Goal: Task Accomplishment & Management: Use online tool/utility

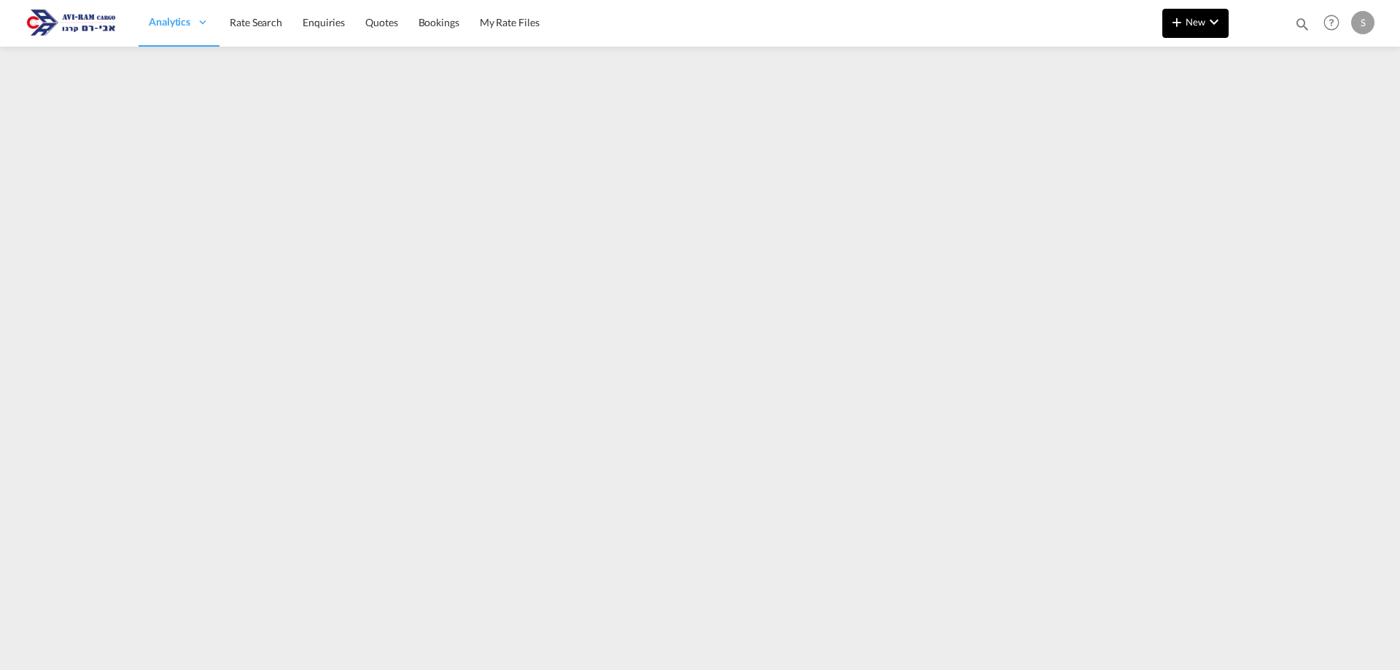
click at [1191, 30] on button "New" at bounding box center [1195, 23] width 66 height 29
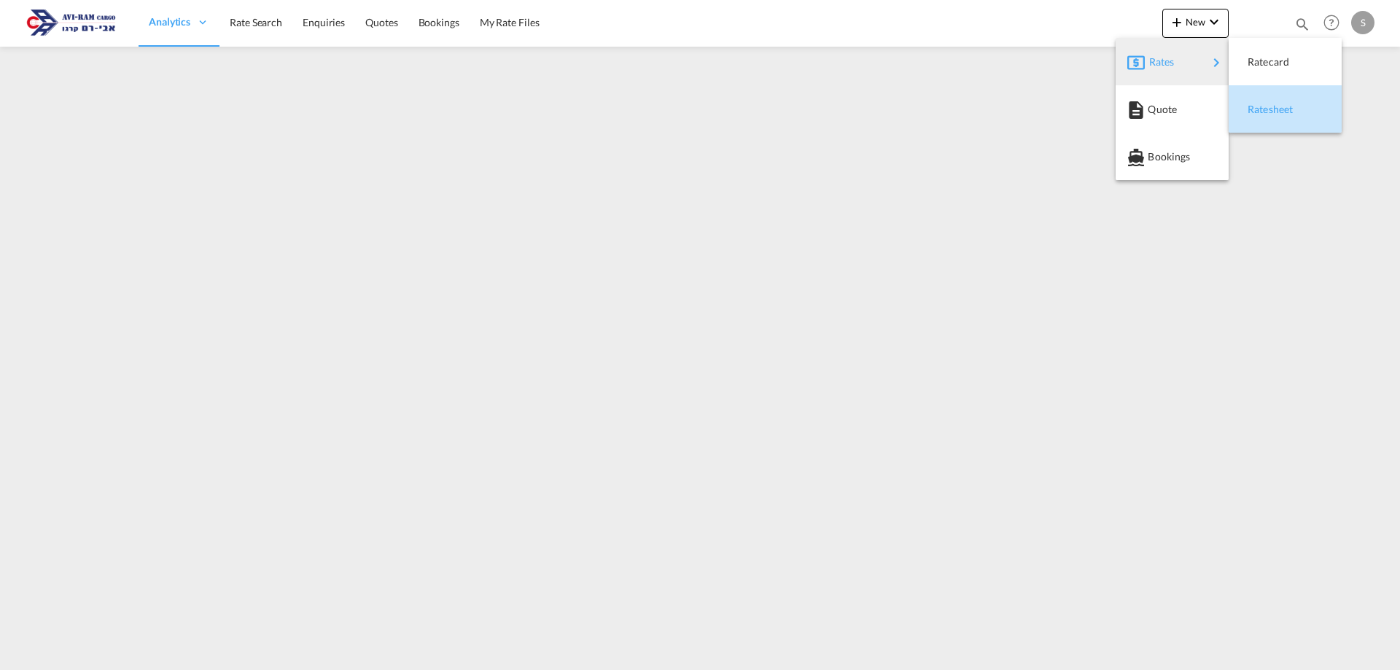
click at [1256, 101] on span "Ratesheet" at bounding box center [1256, 109] width 16 height 29
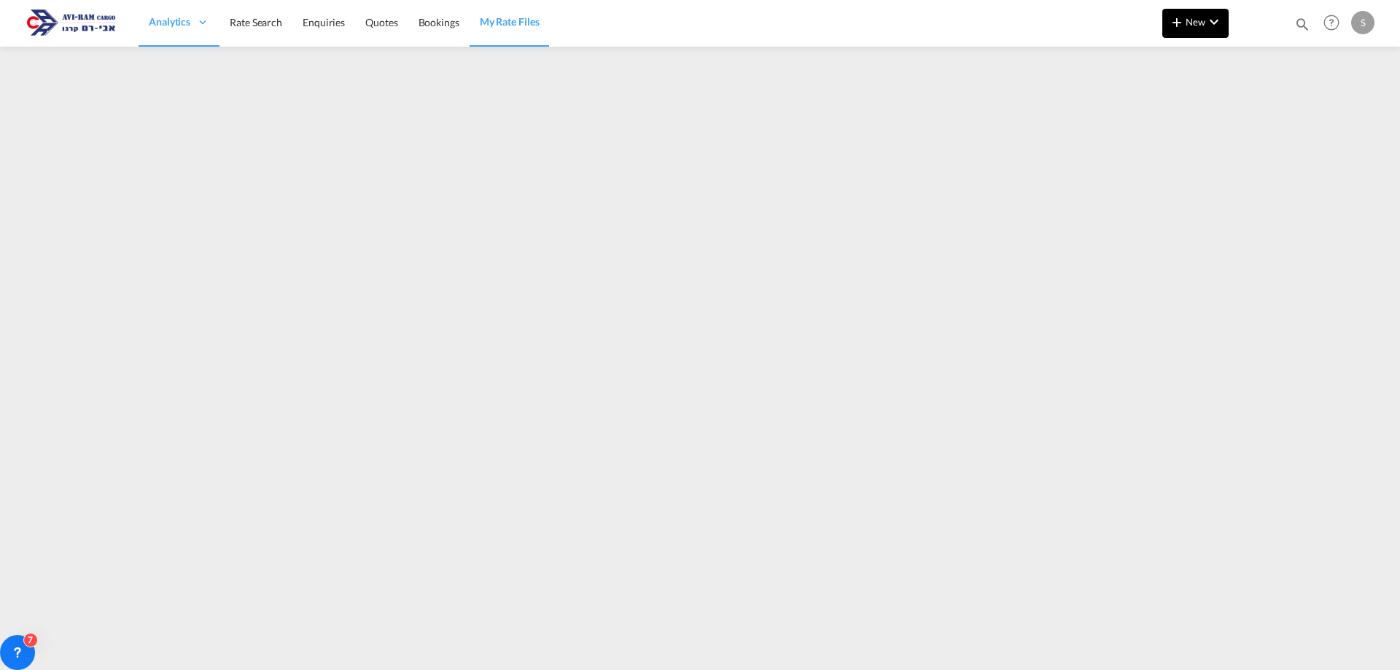
click at [1182, 26] on md-icon "icon-plus 400-fg" at bounding box center [1176, 21] width 17 height 17
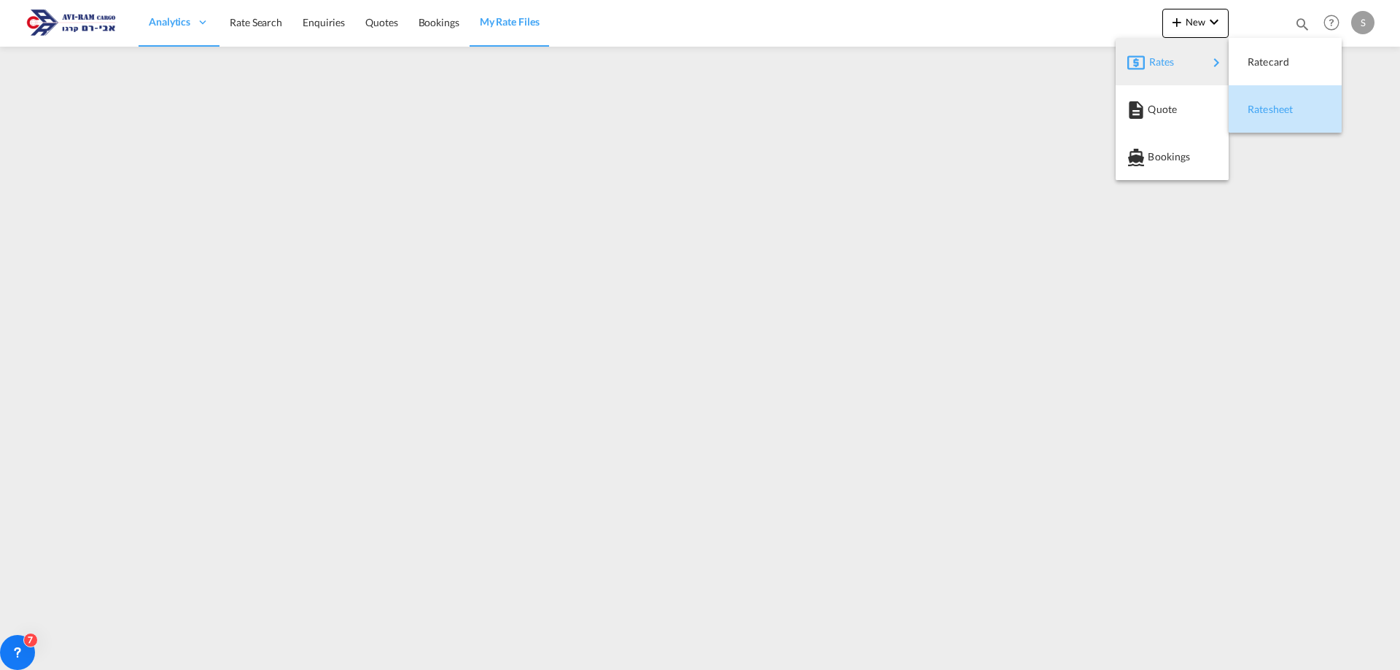
click at [1288, 117] on div "Ratesheet" at bounding box center [1275, 109] width 54 height 36
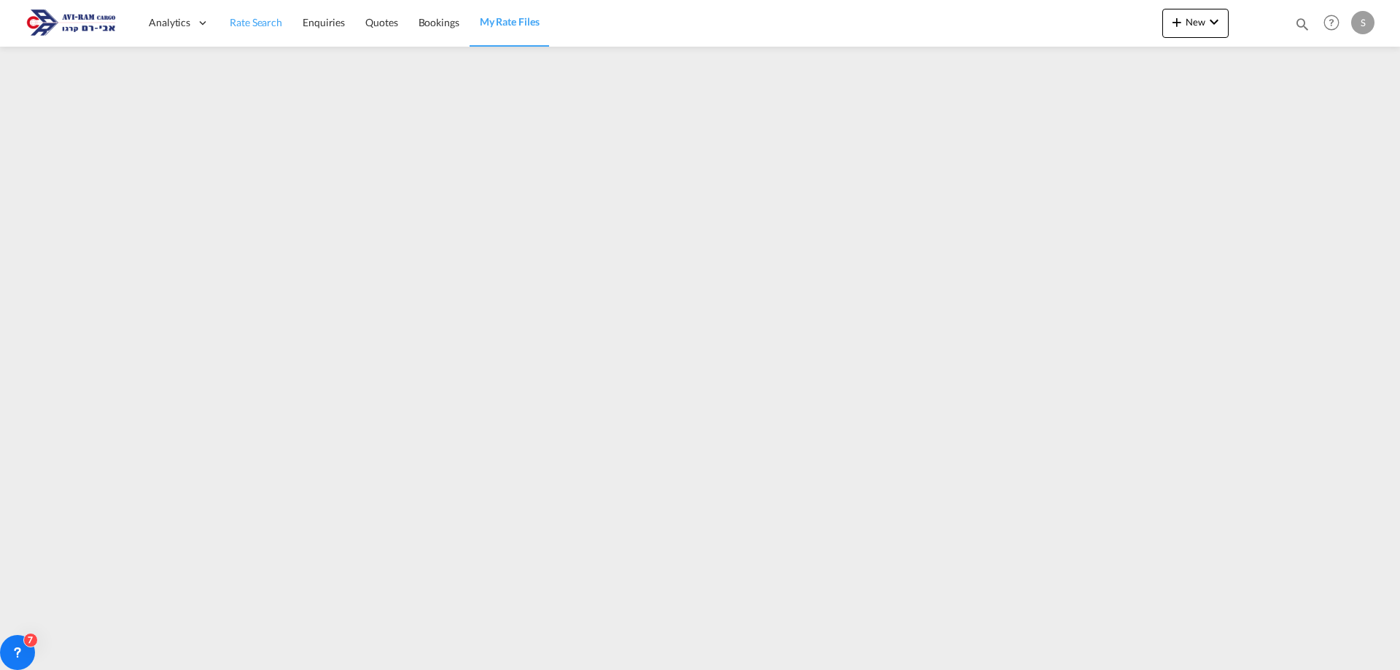
click at [240, 25] on span "Rate Search" at bounding box center [256, 22] width 52 height 12
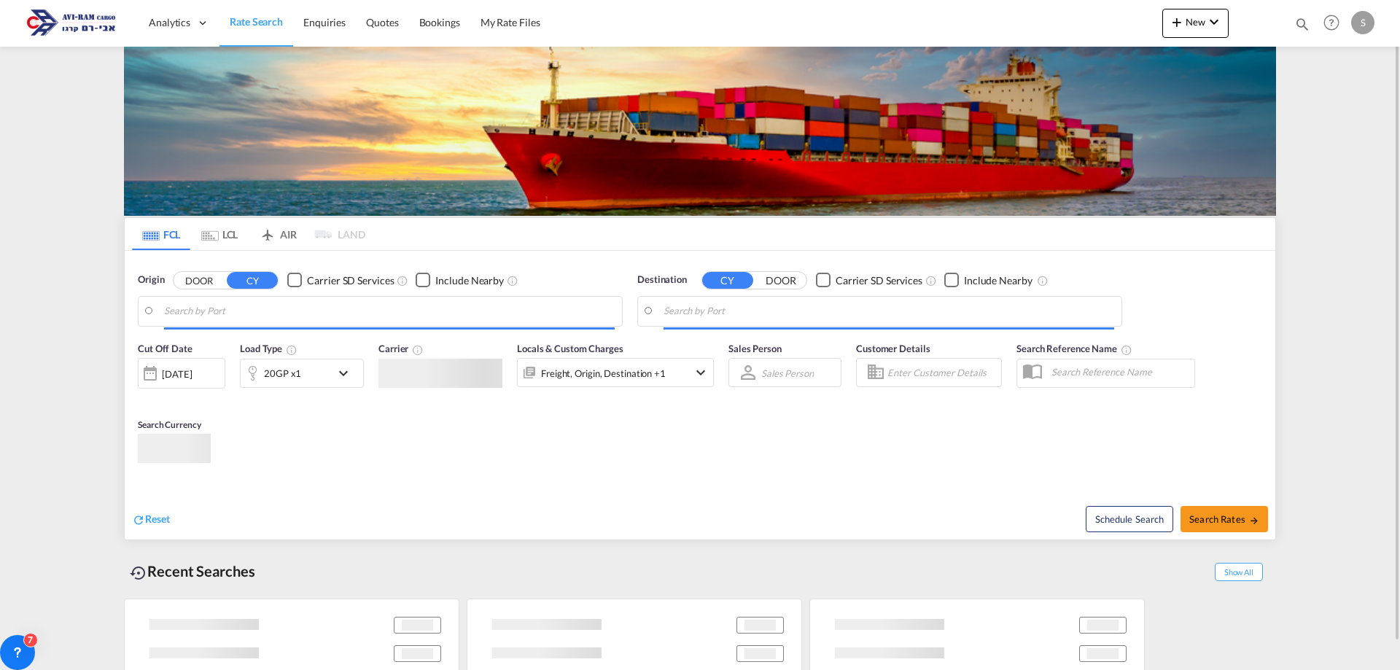
type input "[GEOGRAPHIC_DATA], [GEOGRAPHIC_DATA]"
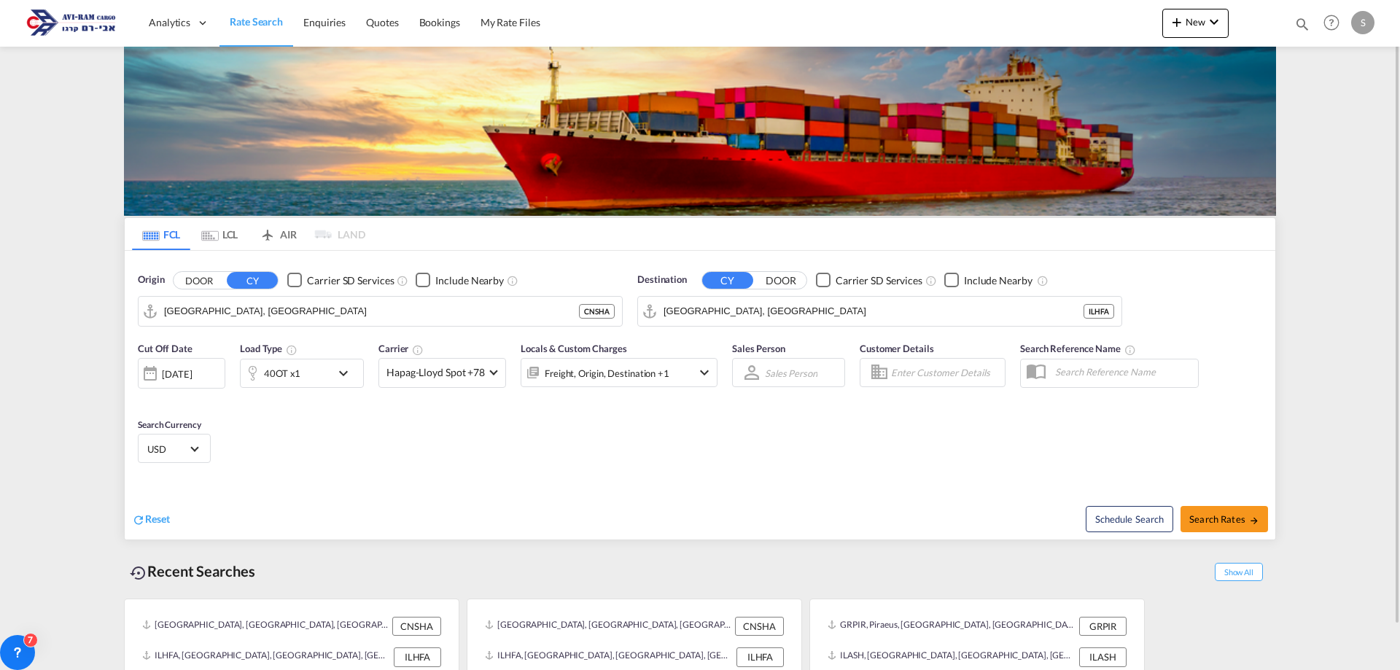
click at [1204, 4] on div "New Bookings Quotes Enquiries Help Resources Product Release S My Profile Logout" at bounding box center [1270, 22] width 216 height 45
click at [1199, 17] on span "New" at bounding box center [1195, 22] width 55 height 12
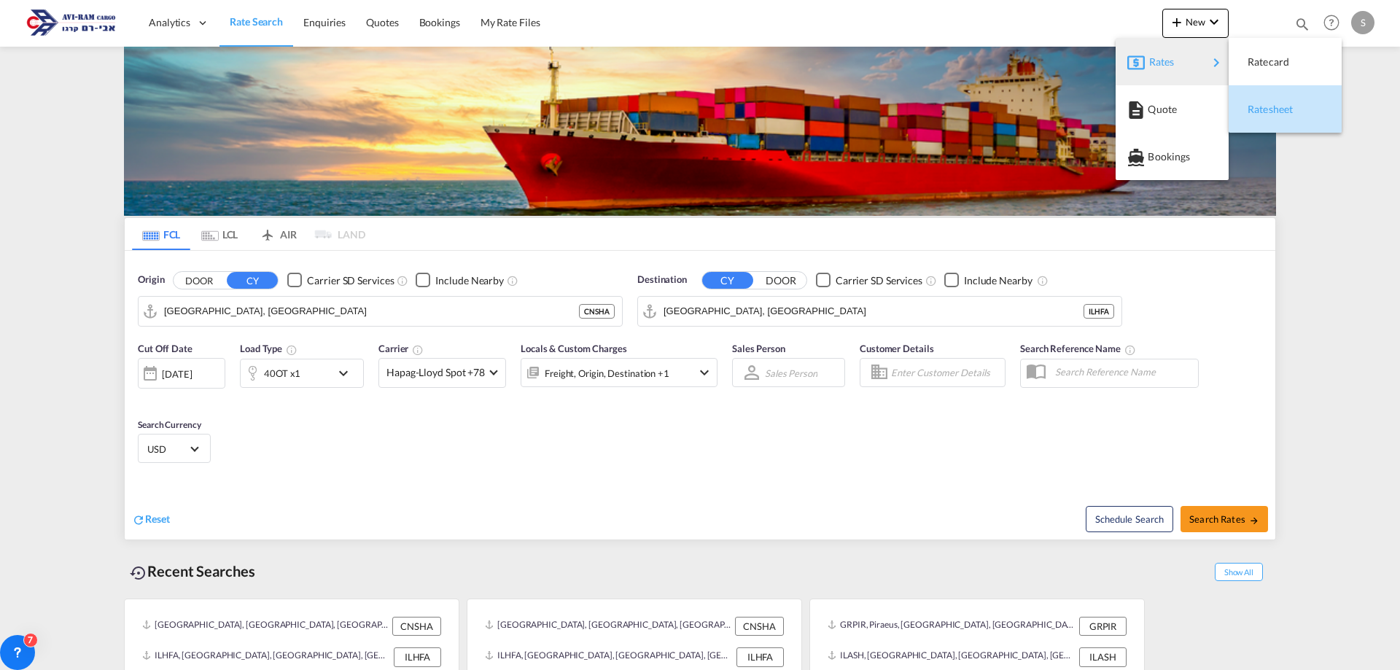
click at [1264, 109] on span "Ratesheet" at bounding box center [1256, 109] width 16 height 29
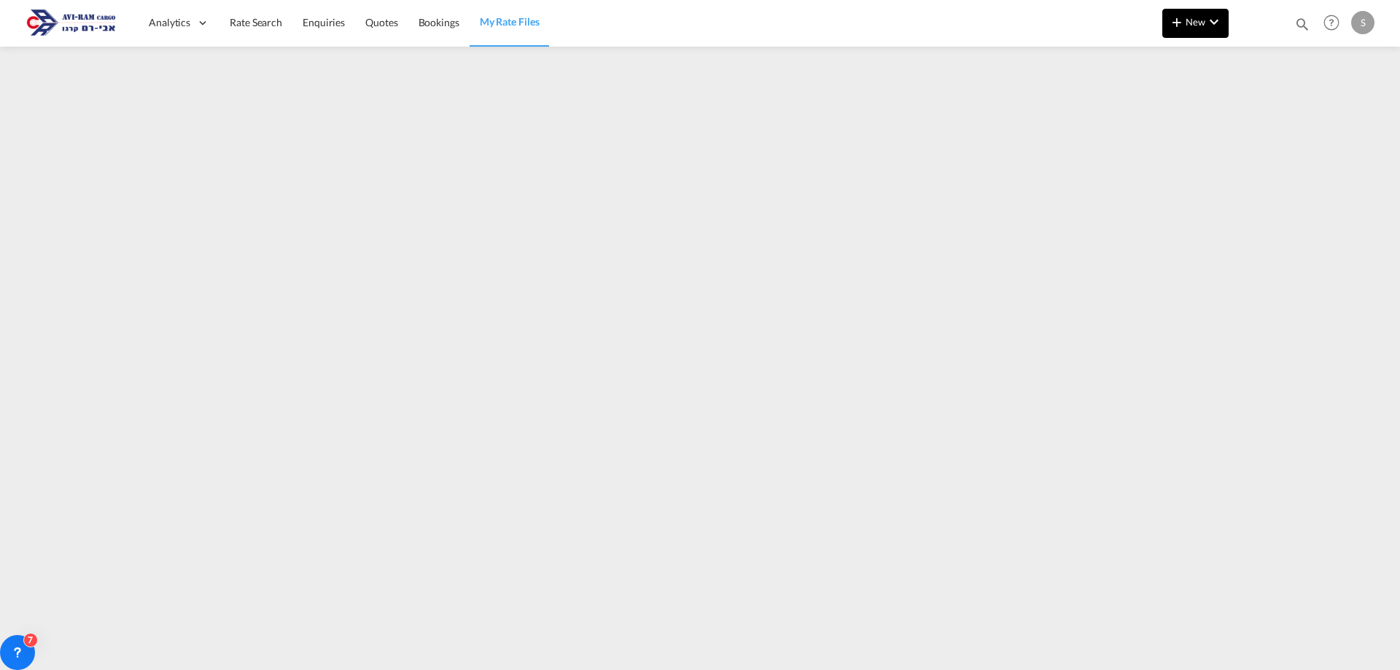
click at [1203, 19] on span "New" at bounding box center [1195, 22] width 55 height 12
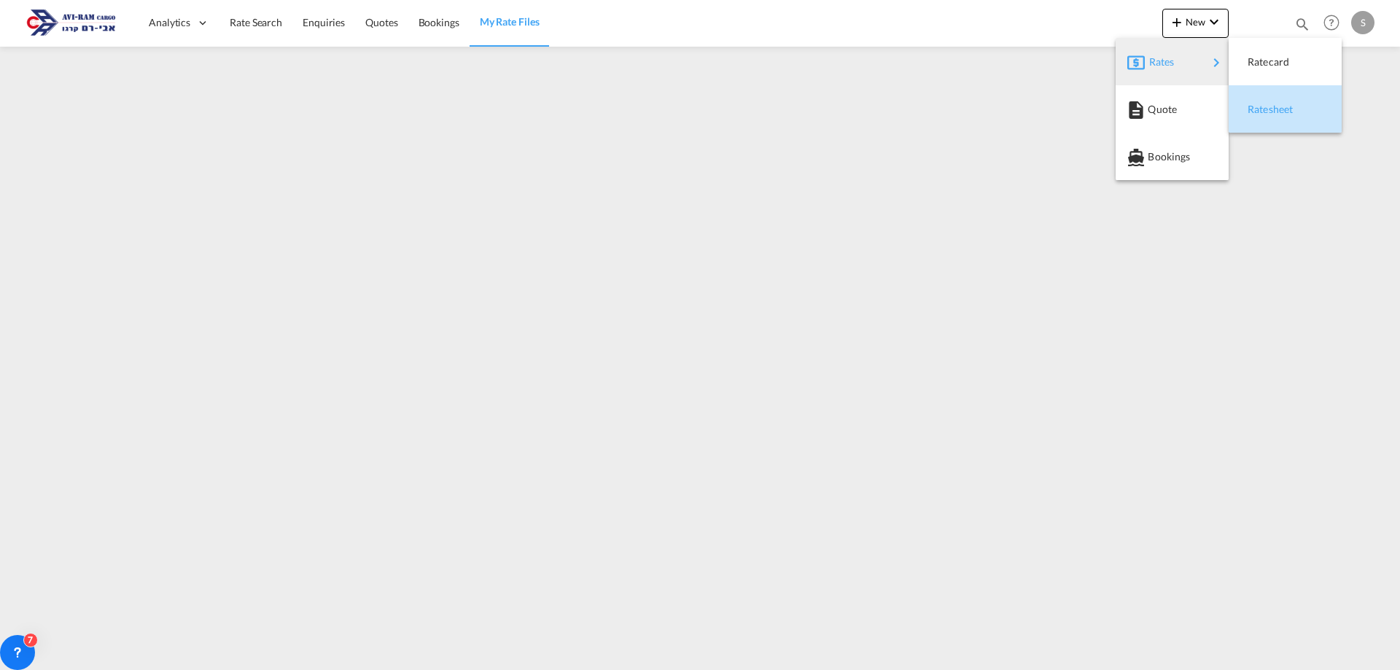
click at [1264, 114] on span "Ratesheet" at bounding box center [1256, 109] width 16 height 29
